Goal: Communication & Community: Answer question/provide support

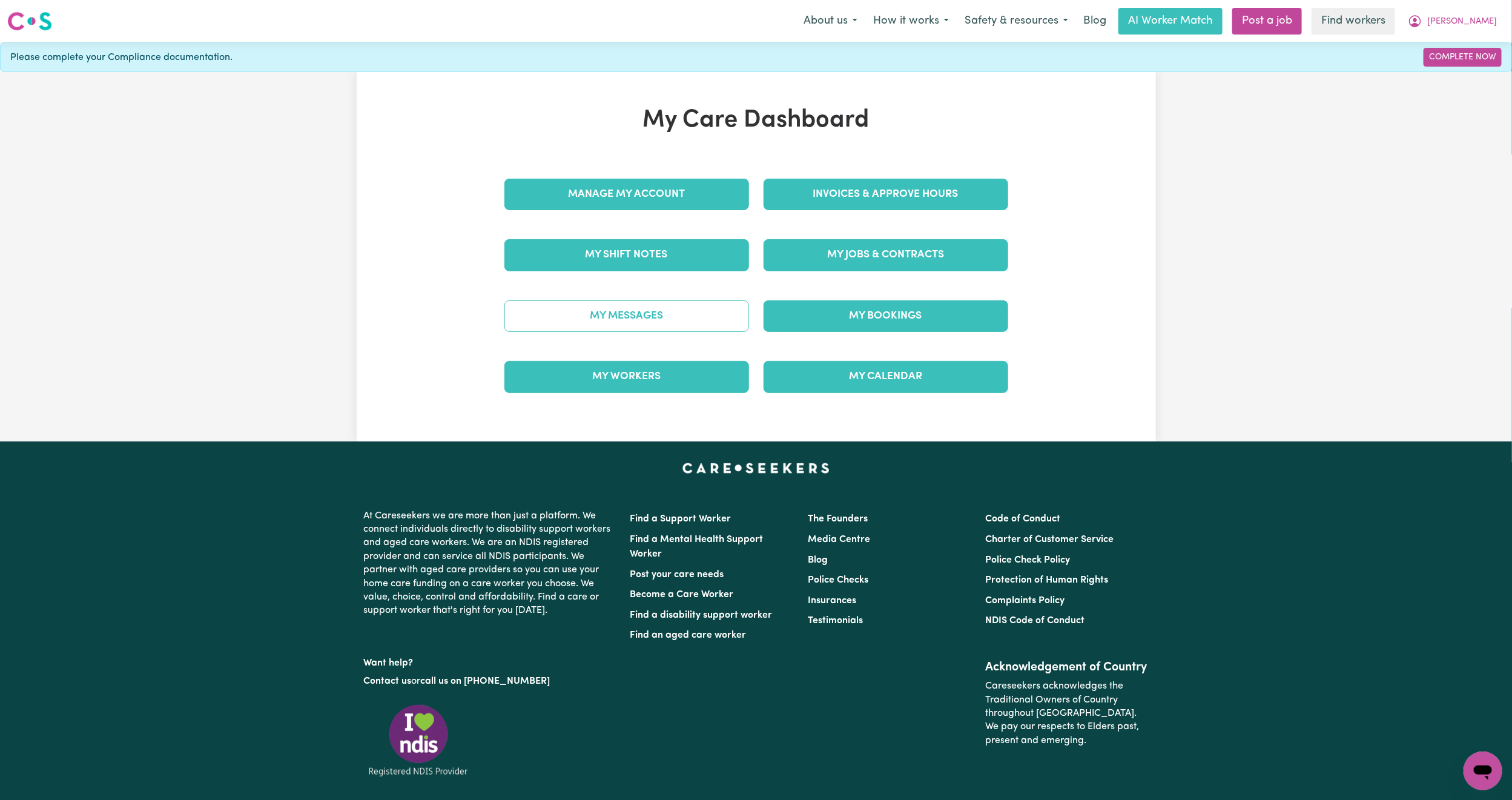
click at [644, 312] on link "My Messages" at bounding box center [627, 316] width 245 height 32
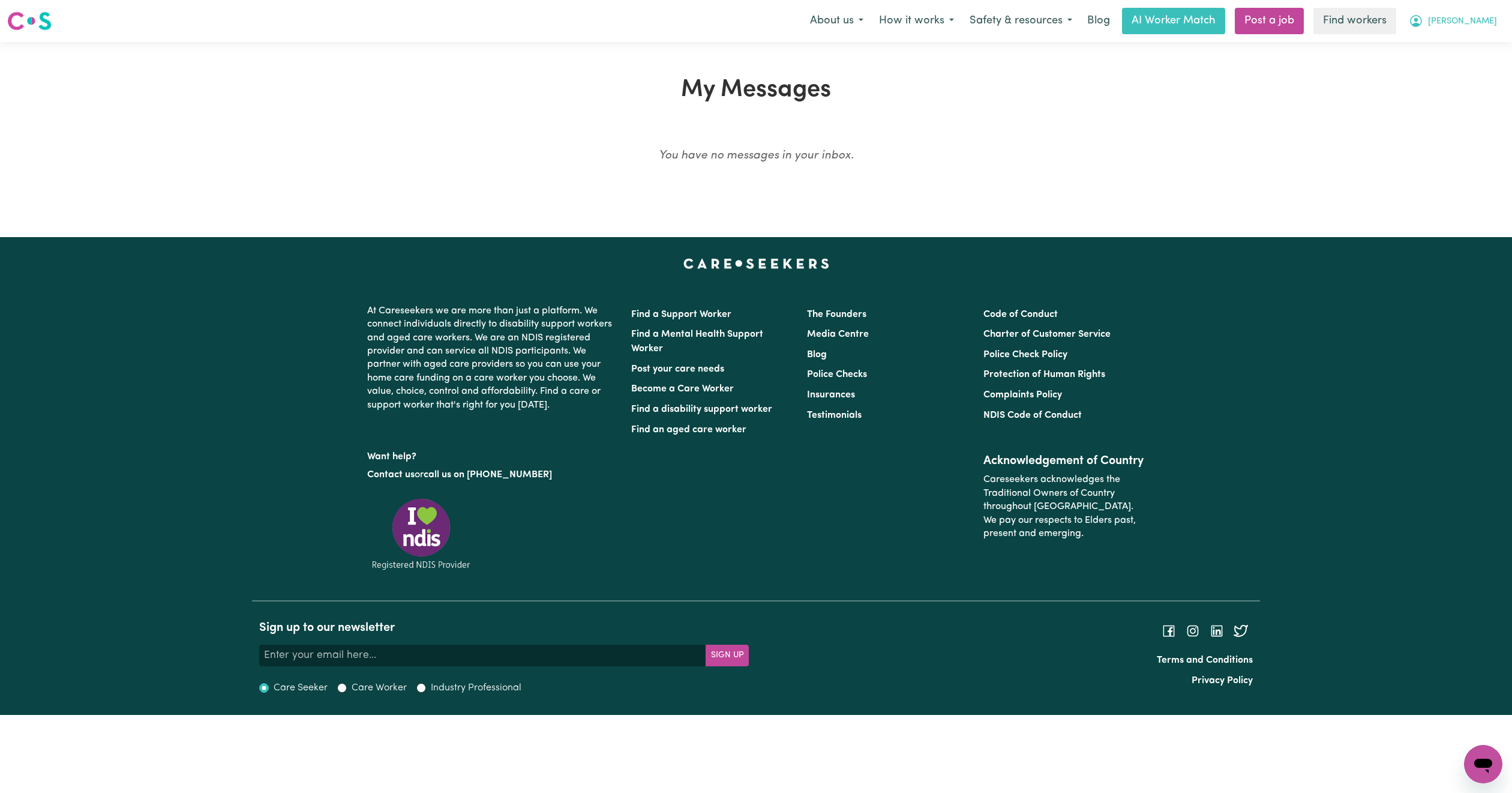
click at [1487, 28] on span "[PERSON_NAME]" at bounding box center [1462, 21] width 69 height 13
click at [1449, 74] on link "Logout" at bounding box center [1457, 69] width 95 height 23
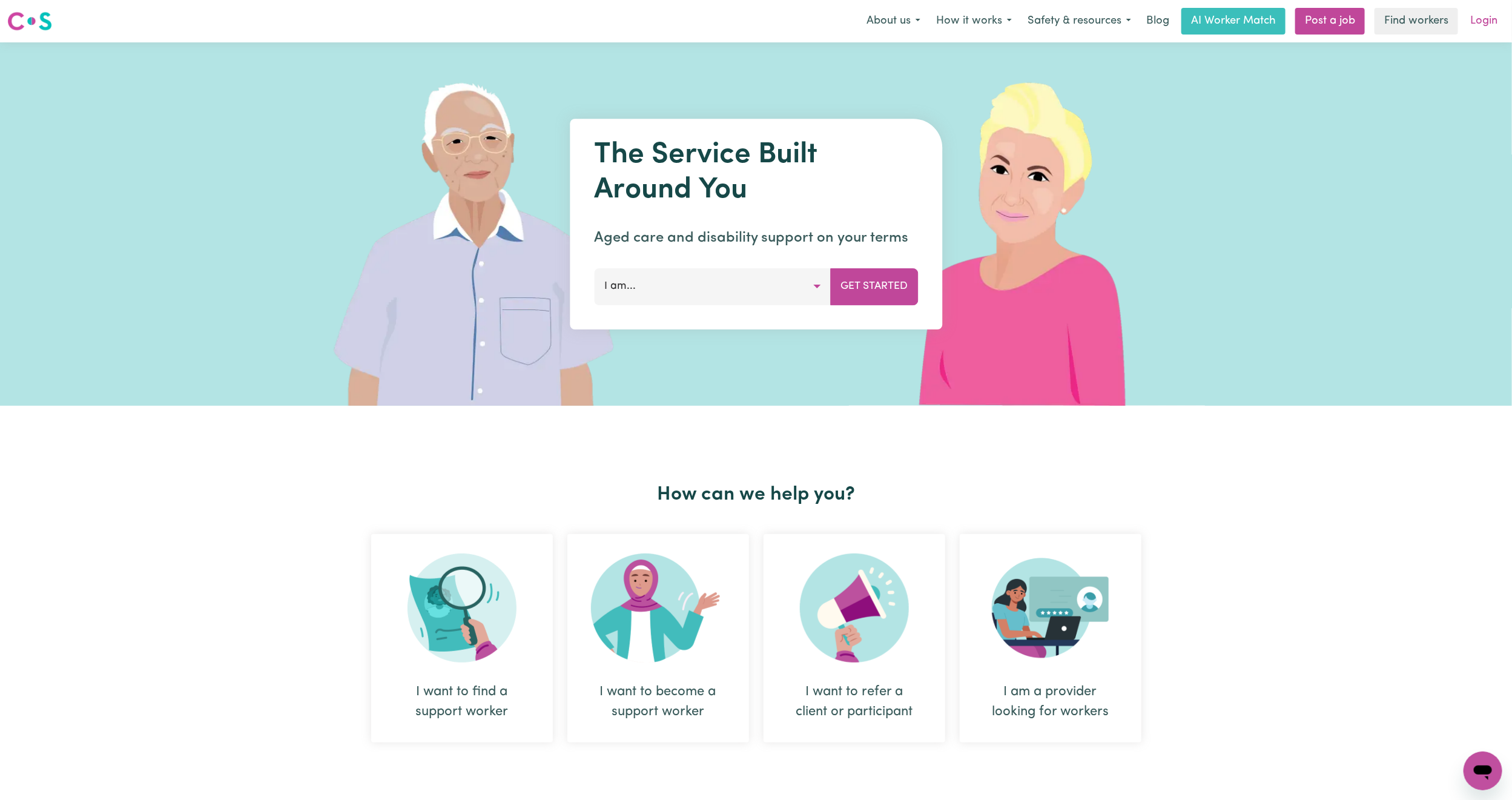
click at [1496, 21] on link "Login" at bounding box center [1484, 21] width 42 height 26
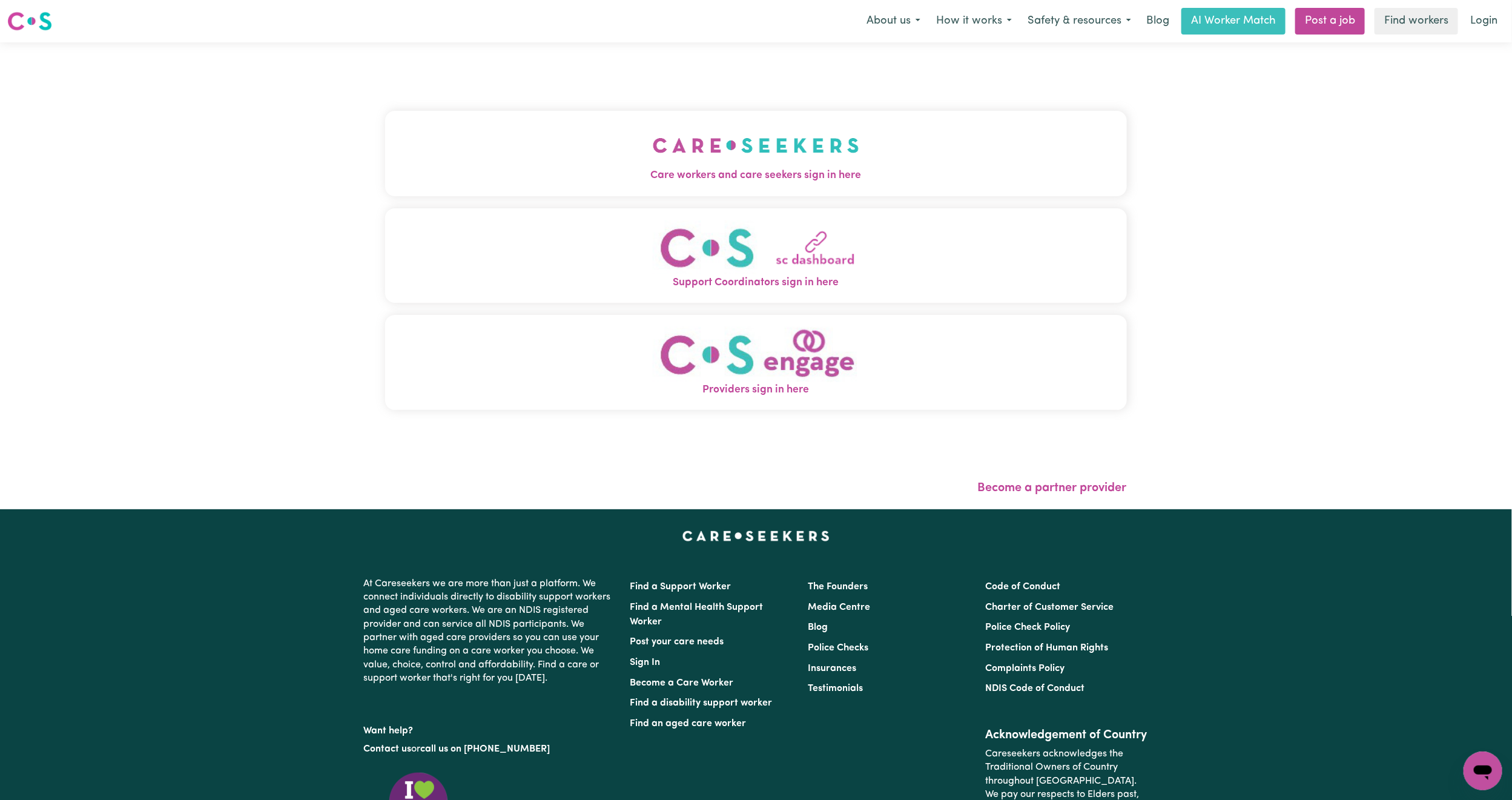
click at [467, 139] on button "Care workers and care seekers sign in here" at bounding box center [756, 153] width 742 height 84
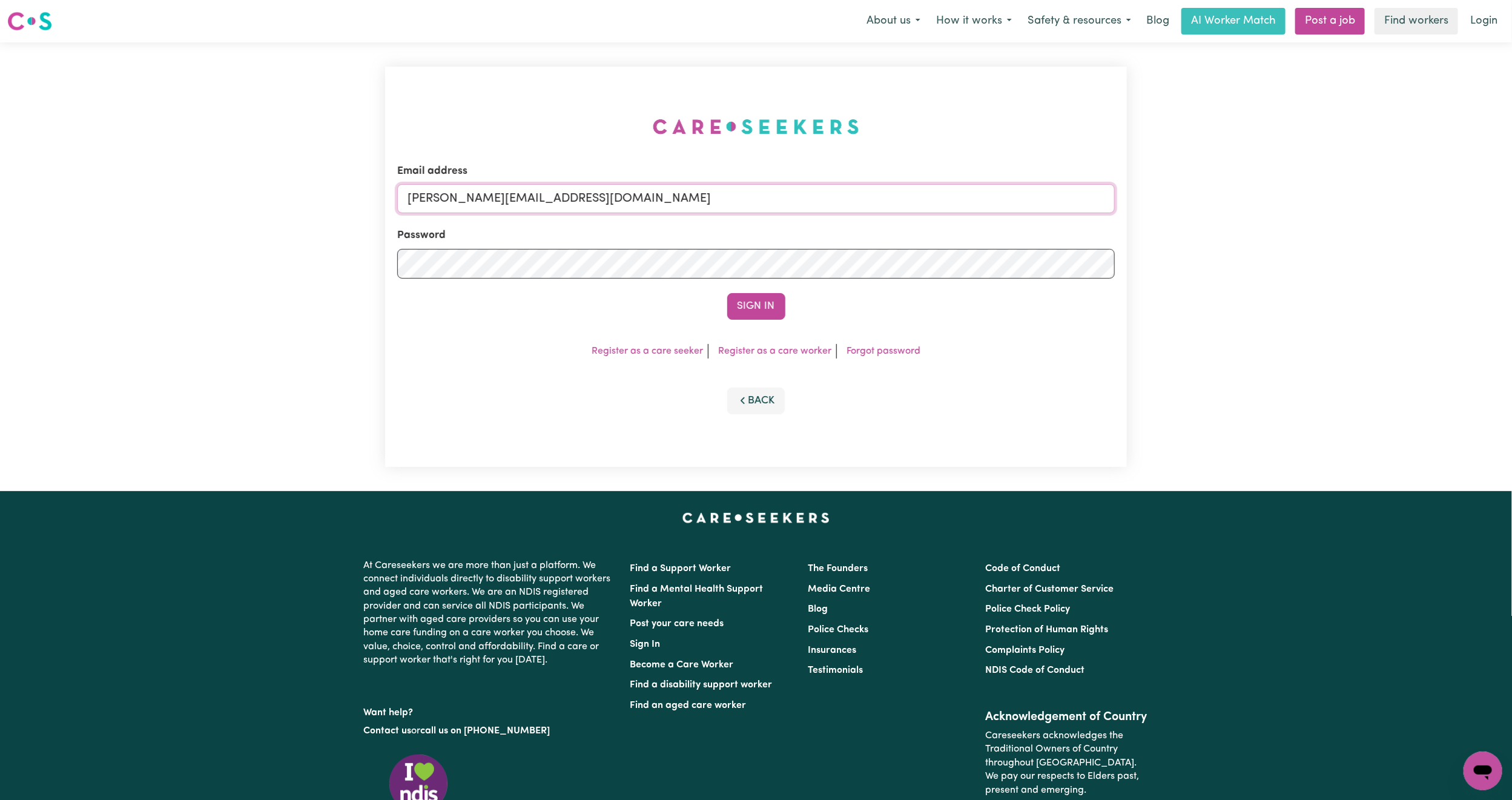
click at [451, 206] on input "[PERSON_NAME][EMAIL_ADDRESS][DOMAIN_NAME]" at bounding box center [756, 199] width 717 height 29
drag, startPoint x: 472, startPoint y: 197, endPoint x: 1079, endPoint y: 191, distance: 607.0
click at [1079, 191] on input "[EMAIL_ADDRESS][PERSON_NAME][DOMAIN_NAME]" at bounding box center [756, 199] width 717 height 29
type input "[EMAIL_ADDRESS][DOMAIN_NAME]"
click at [727, 293] on button "Sign In" at bounding box center [756, 306] width 58 height 26
